Goal: Task Accomplishment & Management: Manage account settings

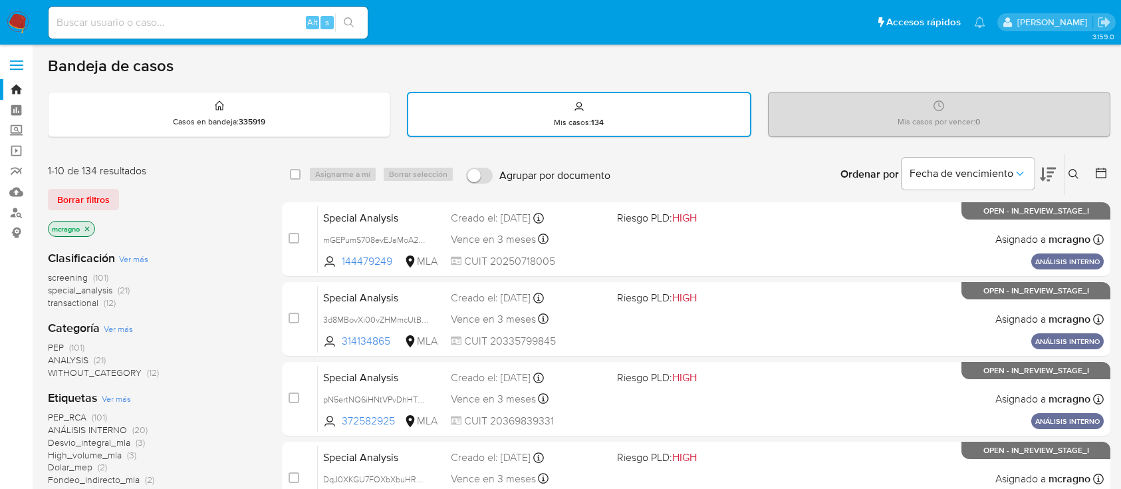
scroll to position [354, 0]
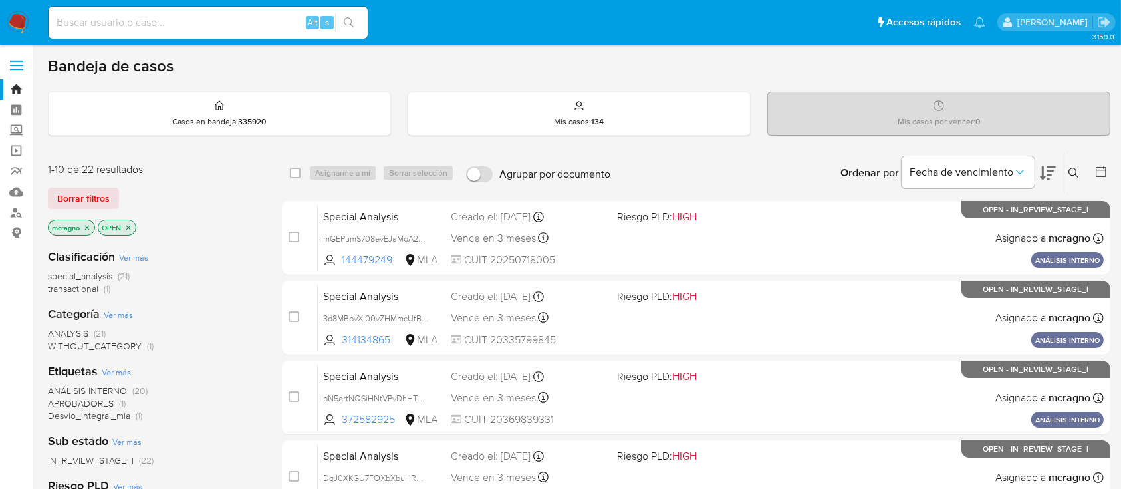
click at [132, 223] on icon "close-filter" at bounding box center [128, 227] width 8 height 8
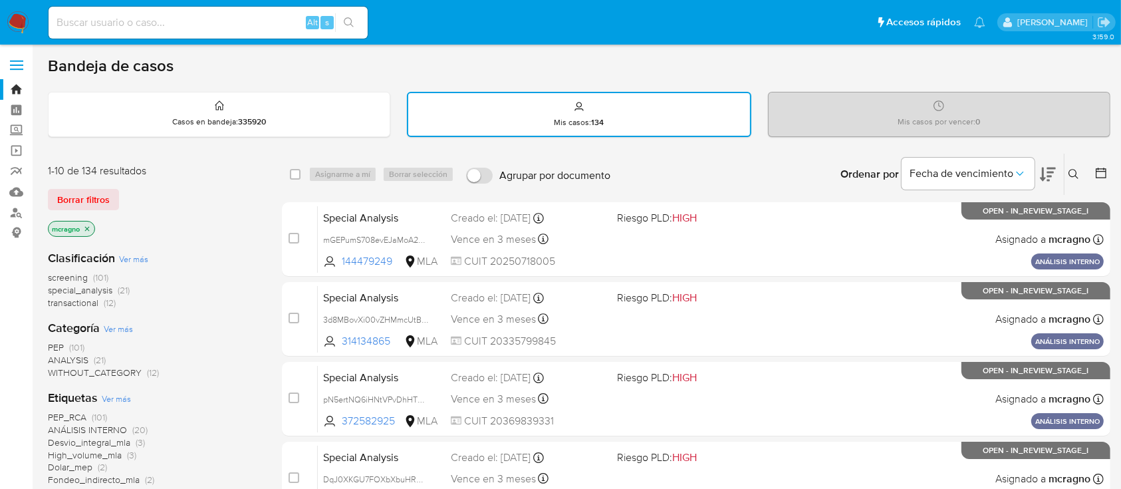
click at [1098, 173] on icon at bounding box center [1100, 172] width 13 height 13
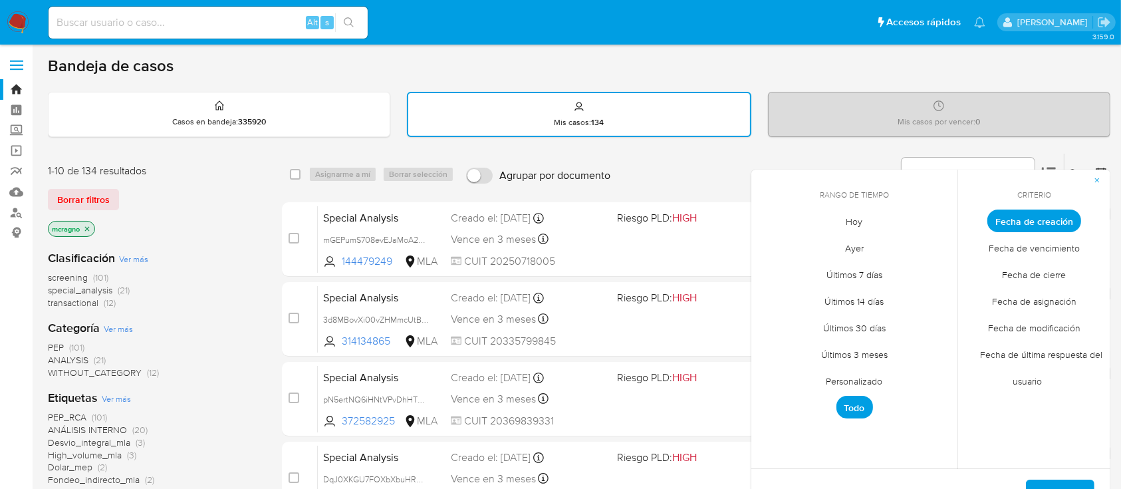
click at [859, 379] on span "Personalizado" at bounding box center [854, 381] width 84 height 27
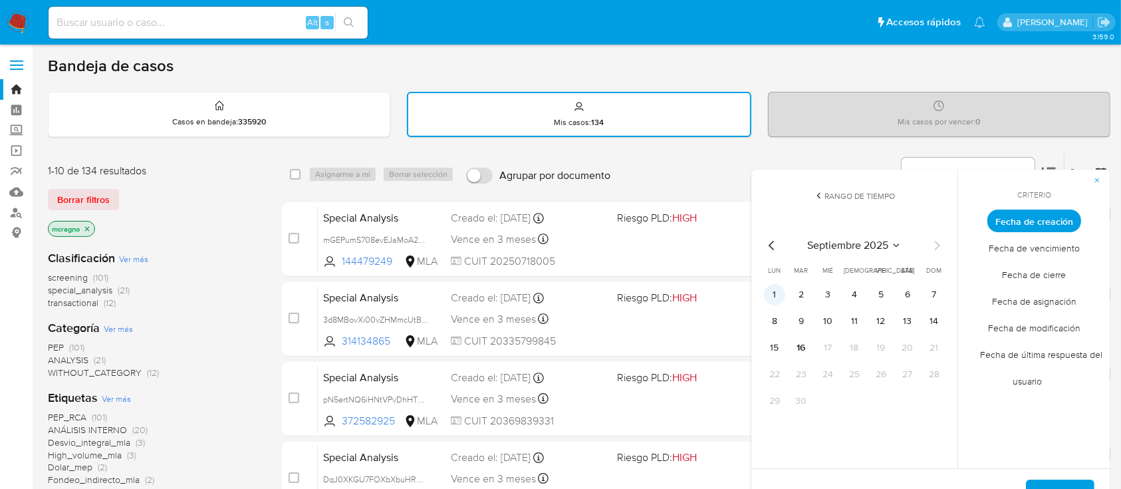
click at [774, 292] on button "1" at bounding box center [774, 294] width 21 height 21
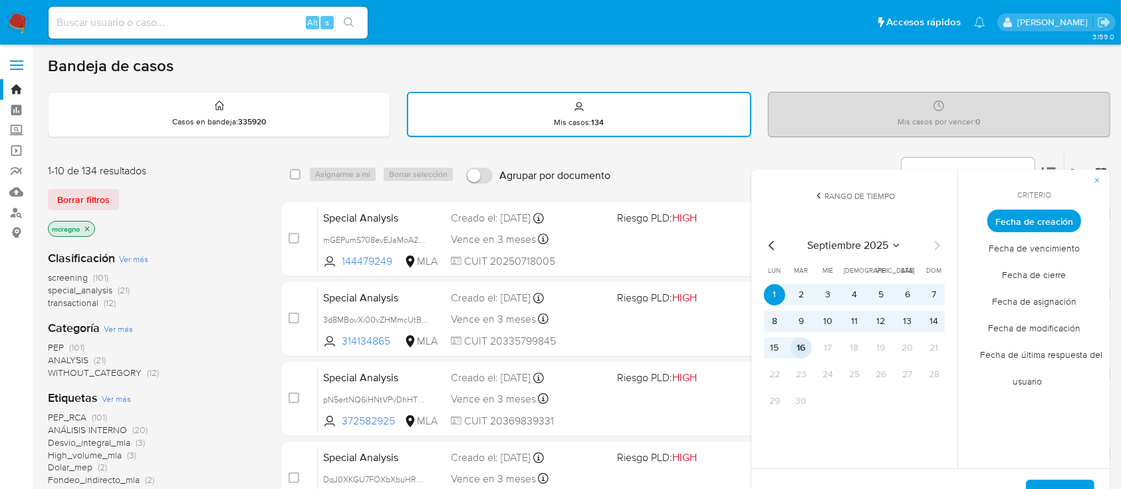
click at [807, 345] on button "16" at bounding box center [800, 347] width 21 height 21
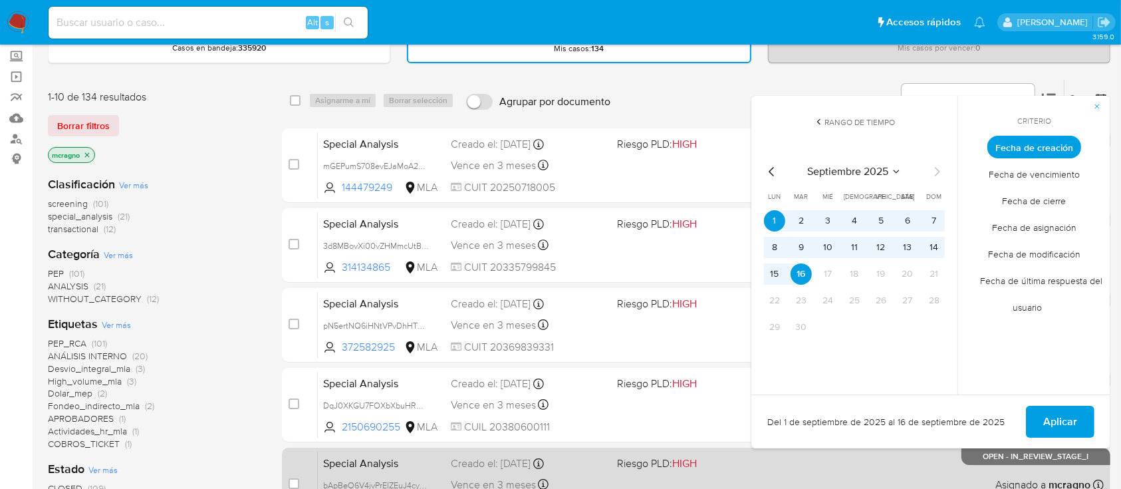
scroll to position [177, 0]
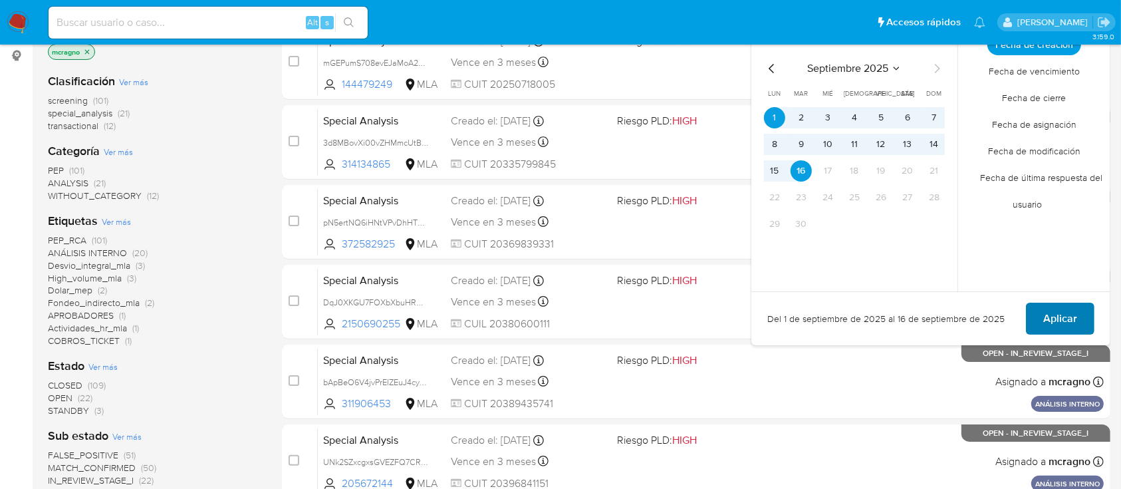
click at [1071, 323] on span "Aplicar" at bounding box center [1060, 318] width 34 height 29
